Goal: Navigation & Orientation: Find specific page/section

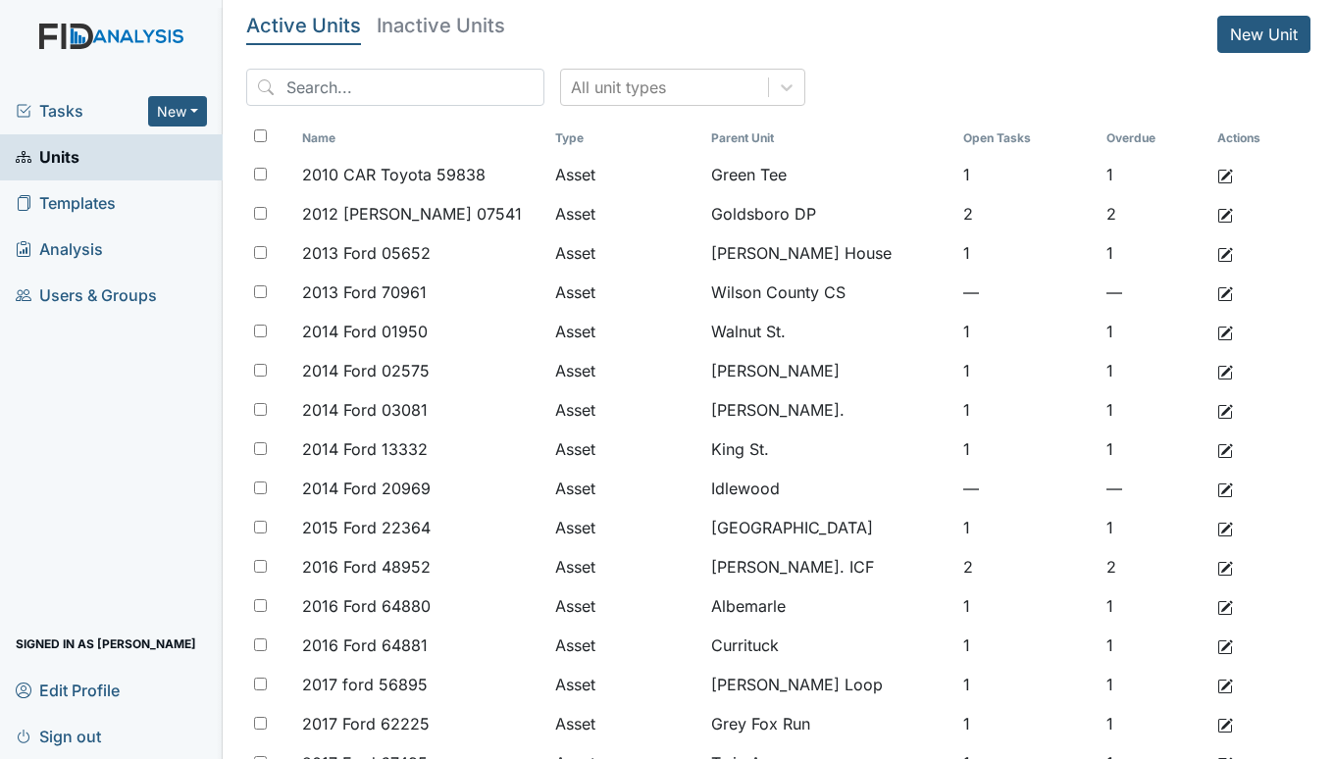
click at [75, 112] on span "Tasks" at bounding box center [82, 111] width 132 height 24
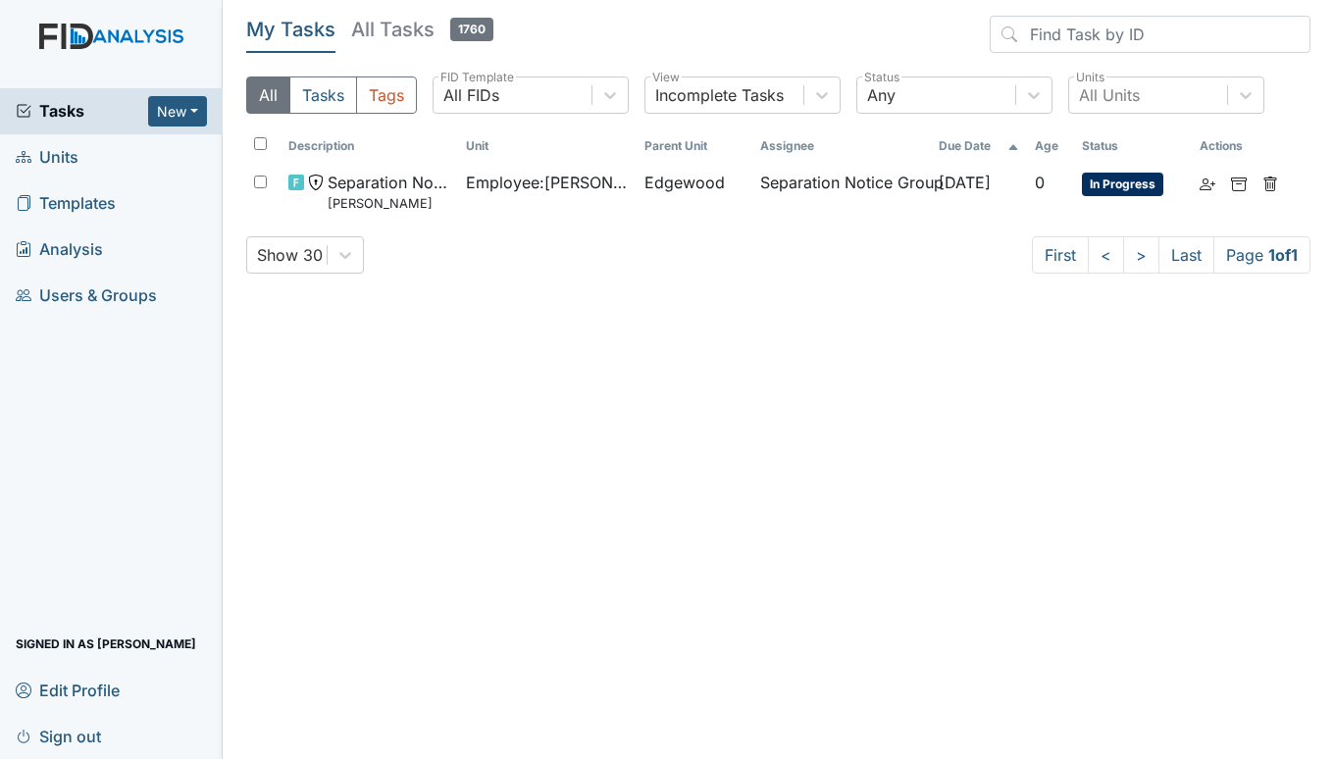
click at [67, 149] on span "Units" at bounding box center [47, 157] width 63 height 30
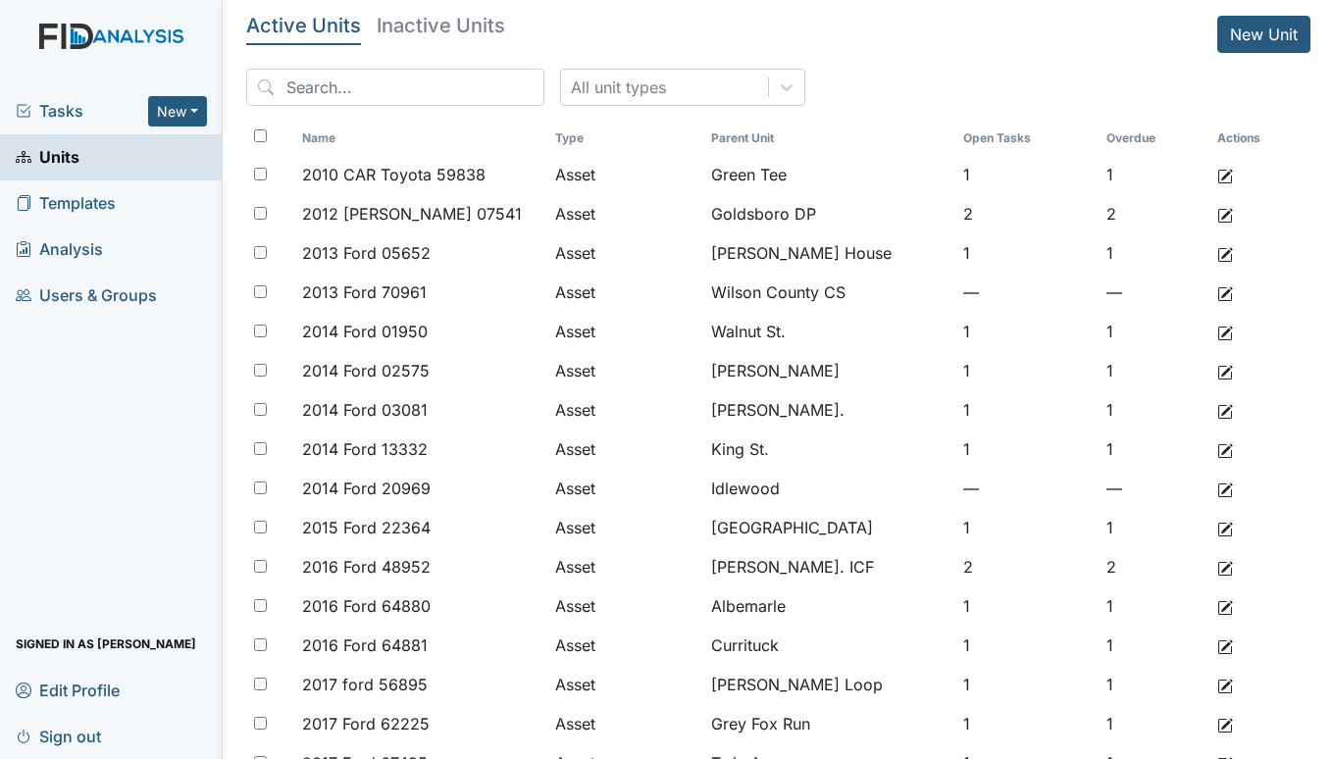
click at [44, 108] on span "Tasks" at bounding box center [82, 111] width 132 height 24
